Goal: Find specific page/section: Find specific page/section

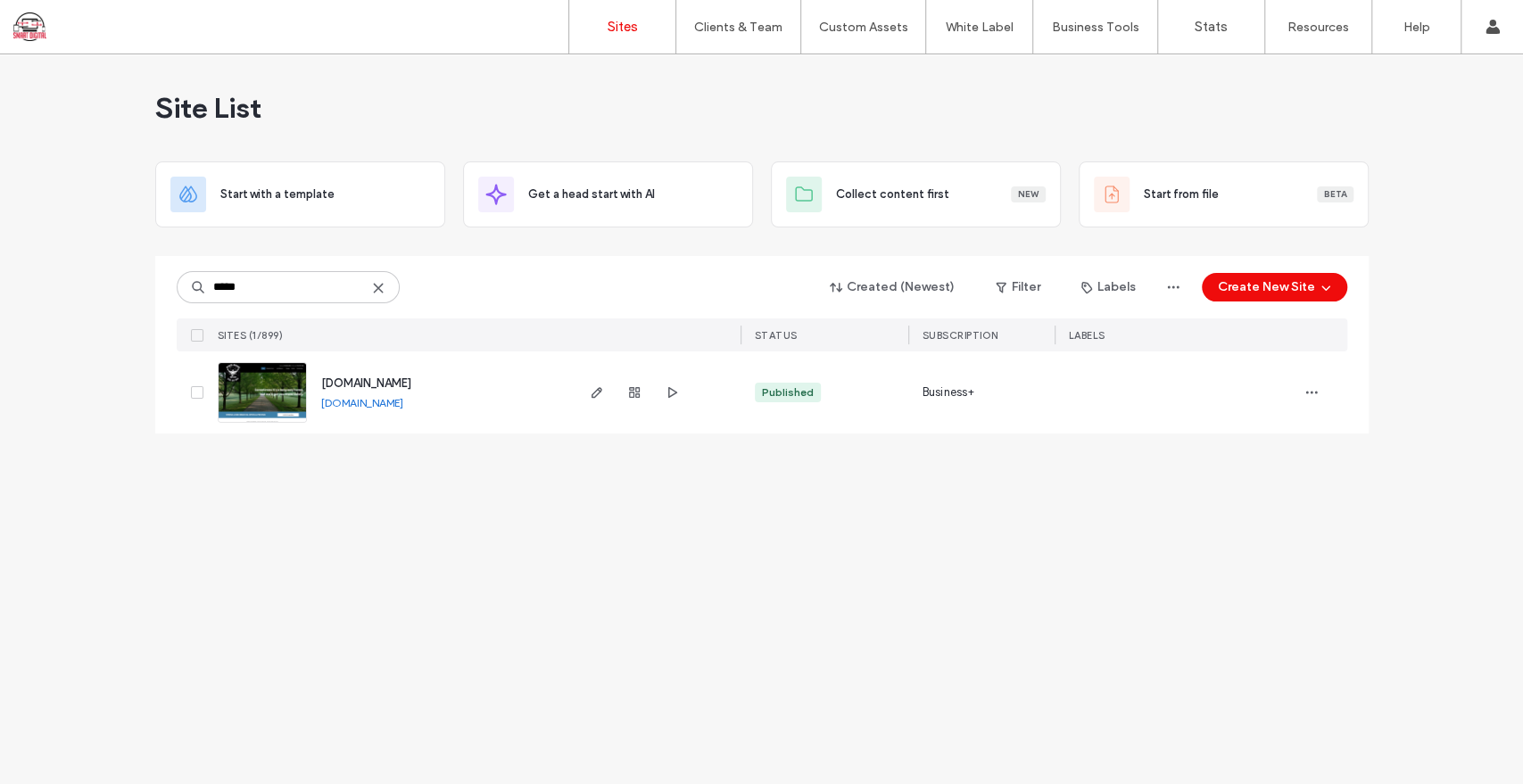
type input "*****"
click at [400, 386] on span "www.marchmoversinc.com" at bounding box center [366, 383] width 90 height 14
